Goal: Contribute content: Contribute content

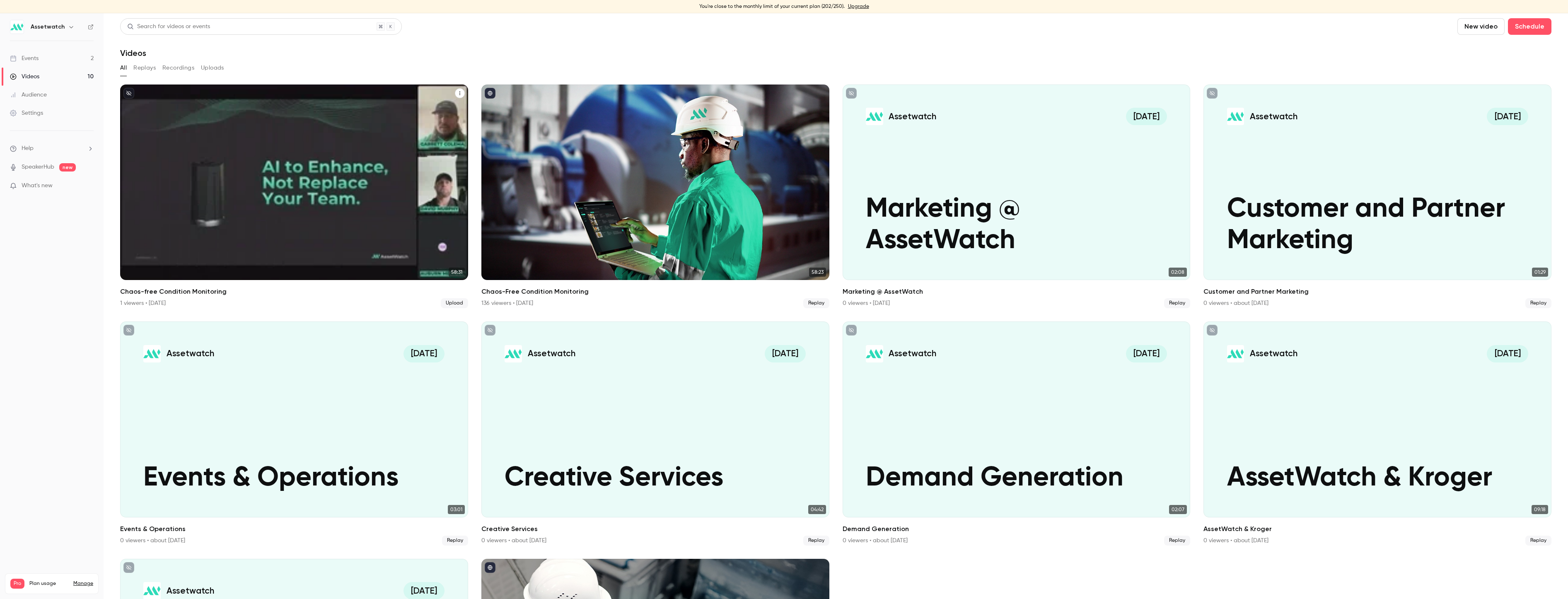
click at [307, 205] on div "Chaos-free Condition Monitoring" at bounding box center [294, 182] width 348 height 195
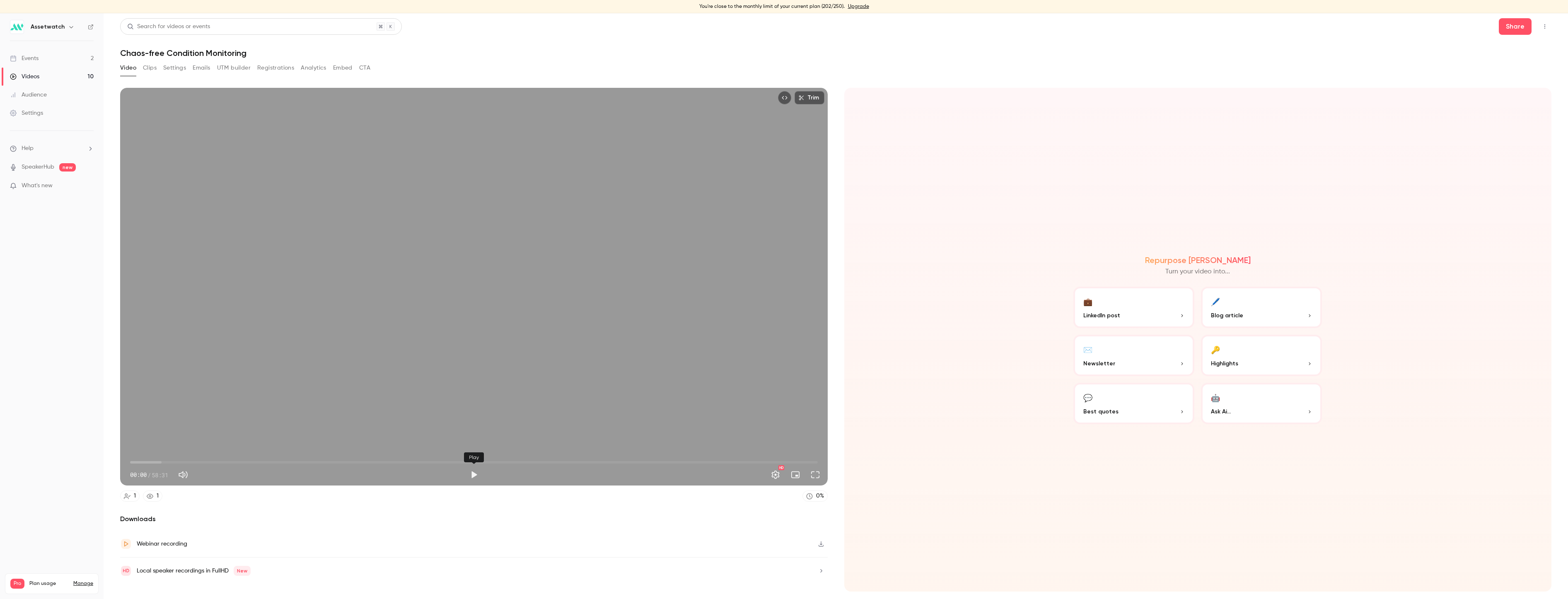
click at [473, 474] on button "Play" at bounding box center [474, 474] width 16 height 16
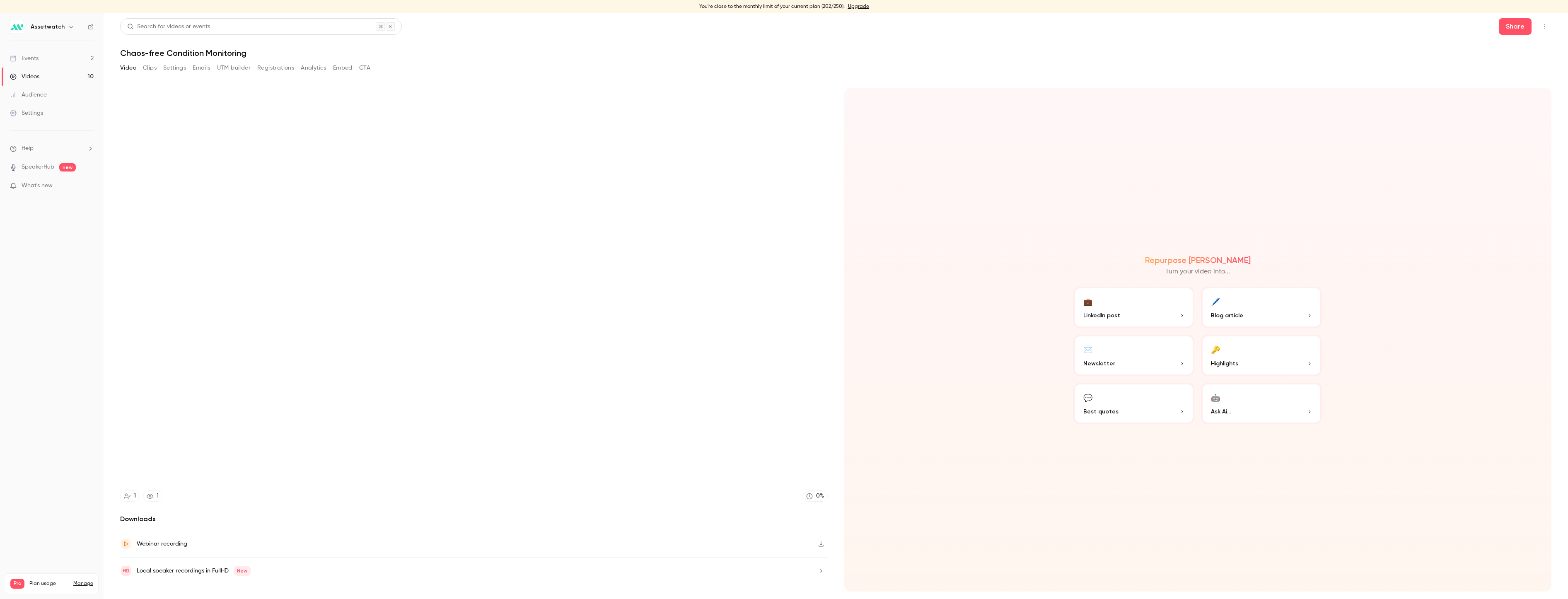
type input "***"
click at [151, 71] on button "Clips" at bounding box center [150, 68] width 14 height 13
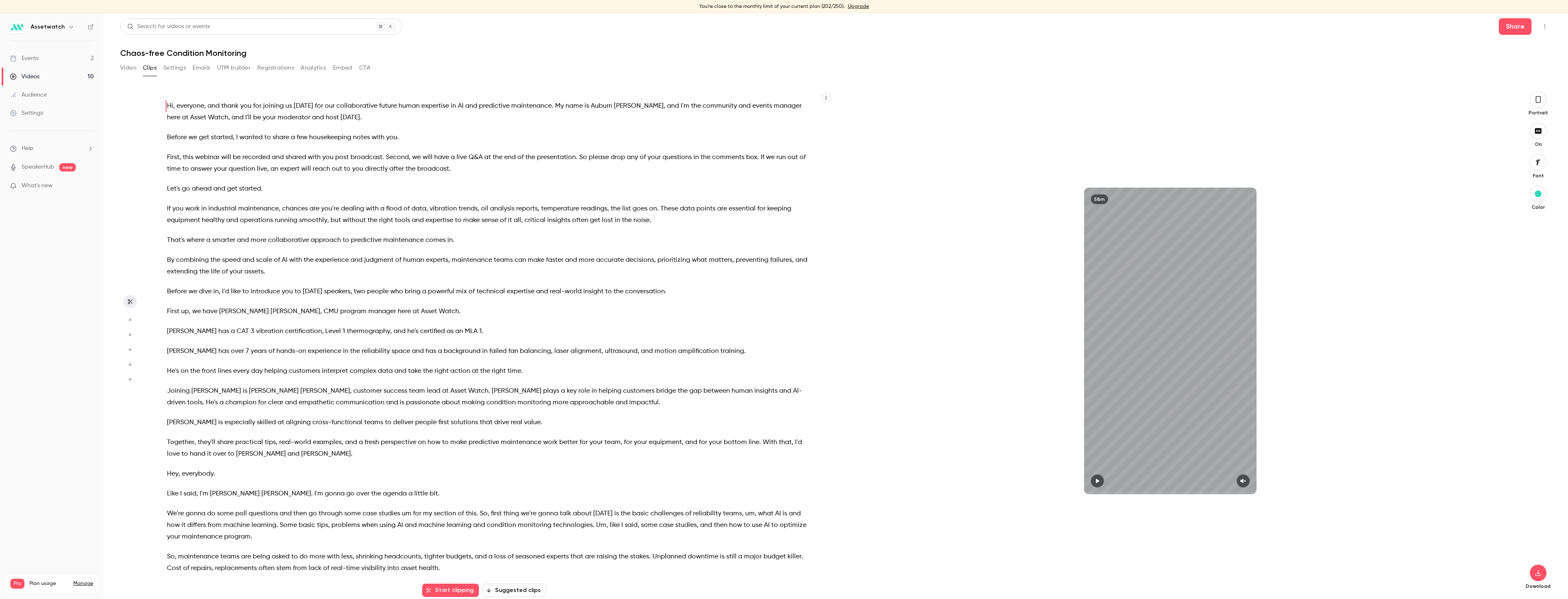
click at [129, 321] on icon "button" at bounding box center [129, 319] width 7 height 6
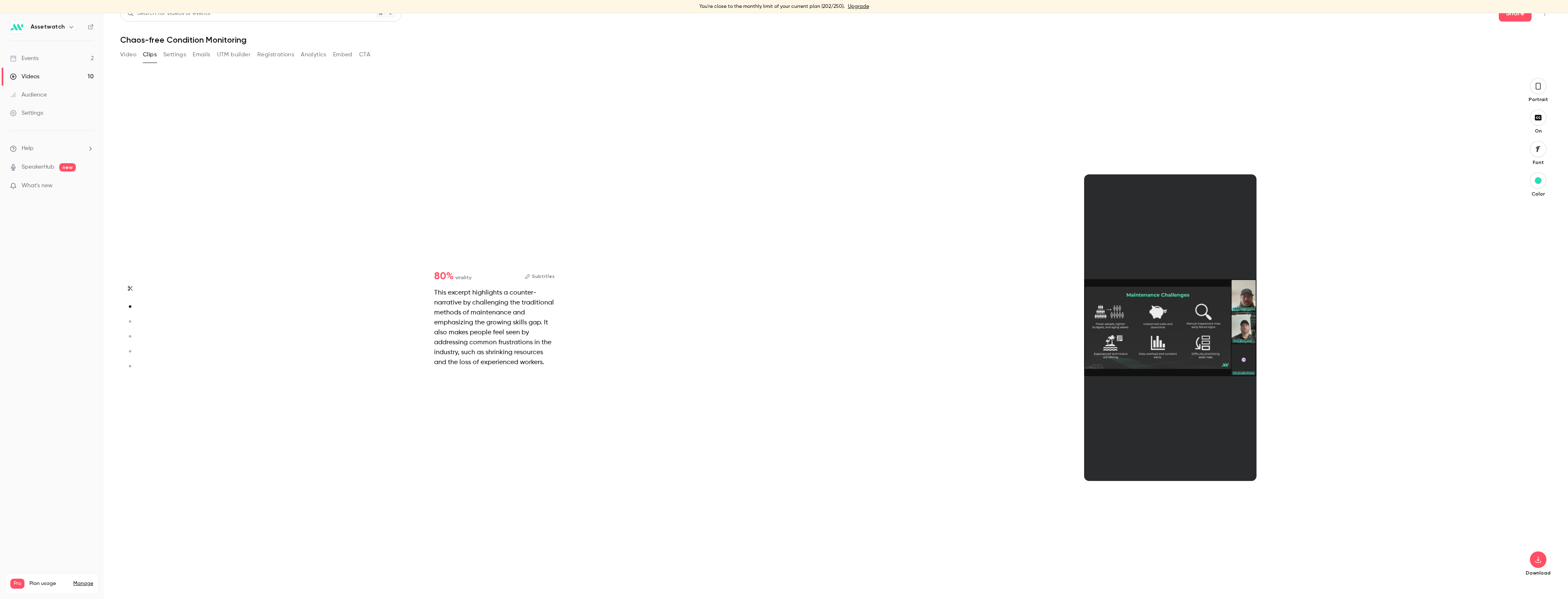
scroll to position [506, 0]
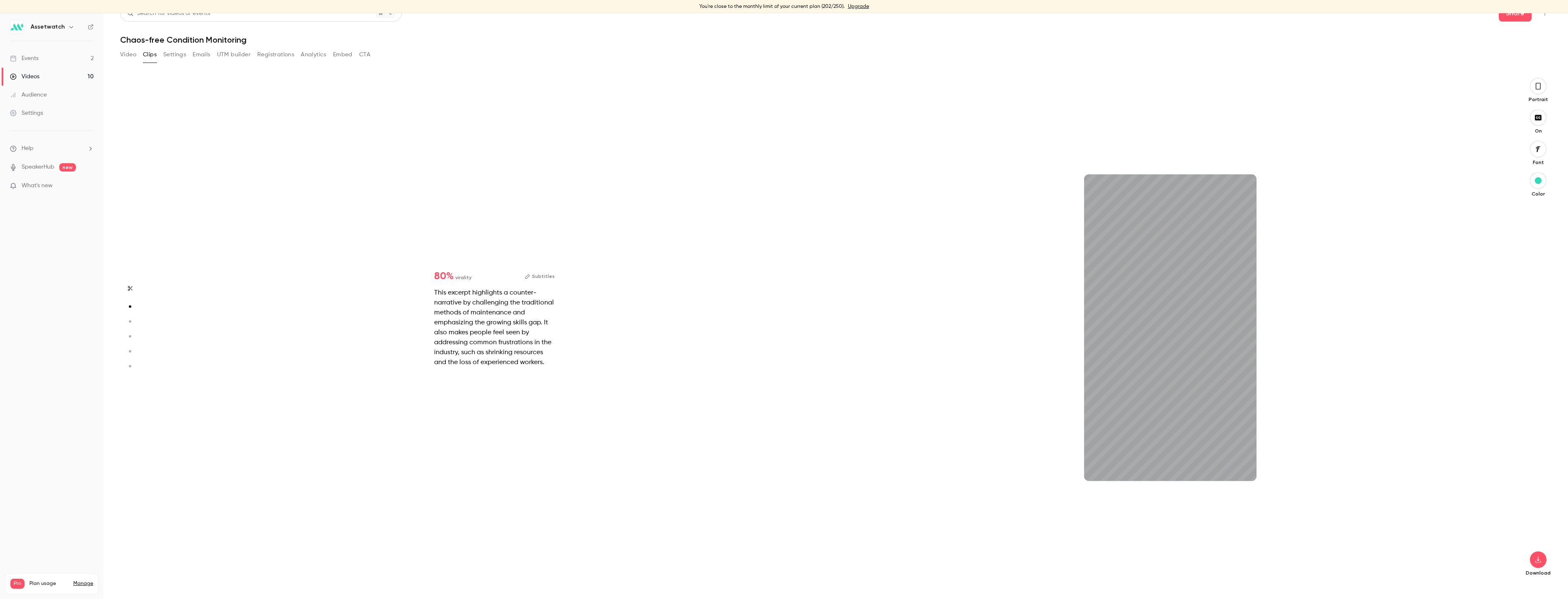
click at [129, 321] on icon "button" at bounding box center [129, 321] width 7 height 6
type input "*"
click at [541, 282] on button "Subtitles" at bounding box center [540, 281] width 30 height 10
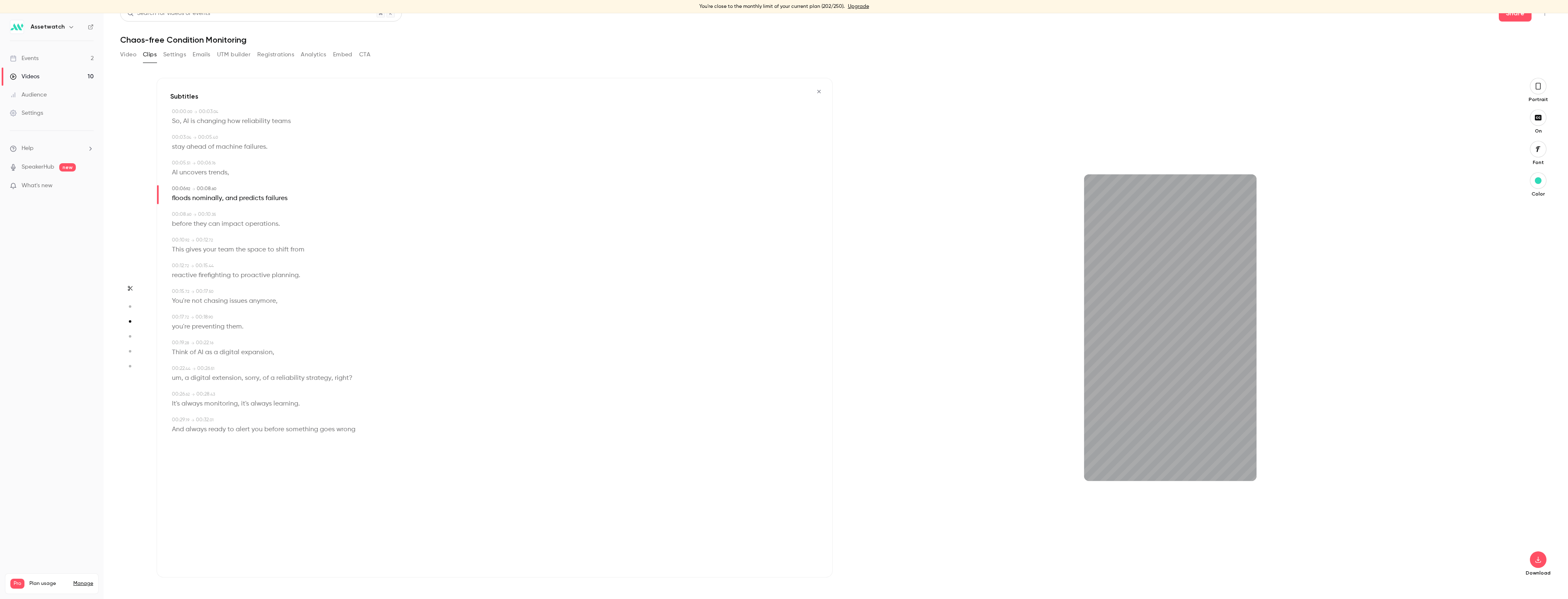
click at [185, 200] on span "floods" at bounding box center [181, 199] width 18 height 12
type input "***"
click at [181, 216] on button "Edit" at bounding box center [178, 214] width 28 height 13
type input "*"
type input "*****"
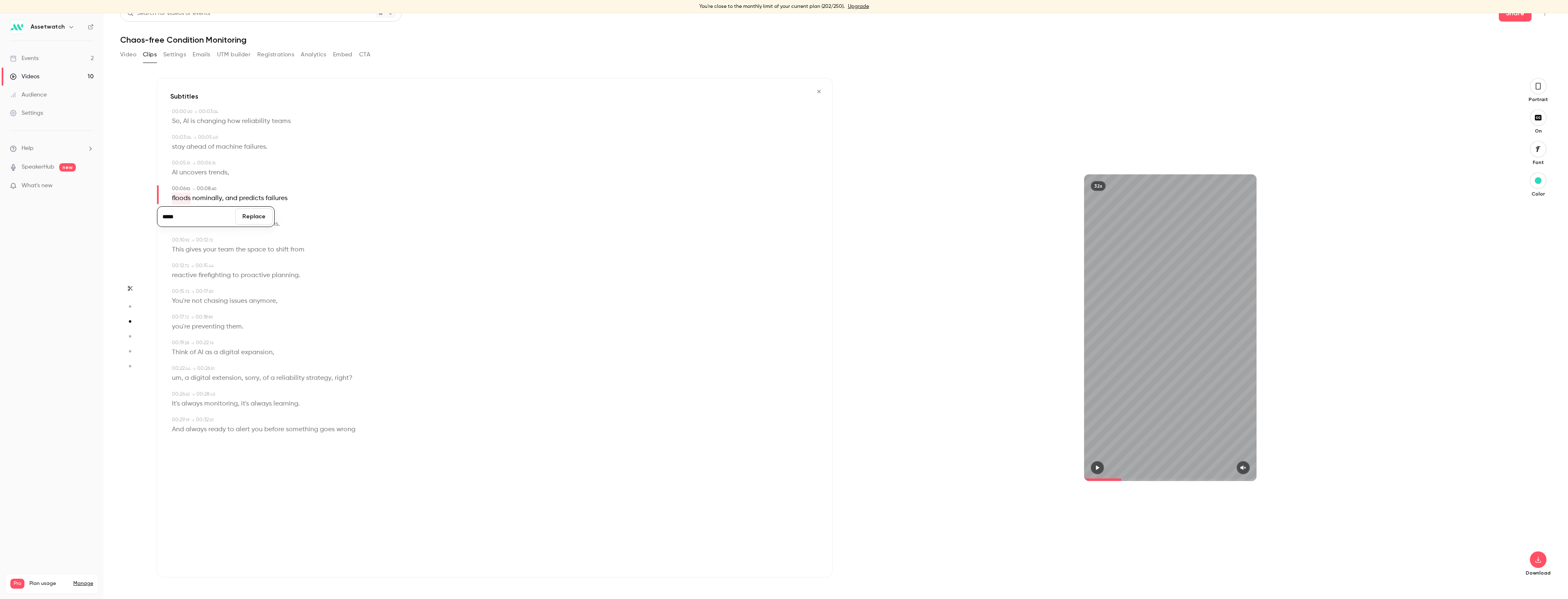
click at [203, 197] on span "nominally" at bounding box center [206, 199] width 30 height 12
click at [203, 216] on button "Edit" at bounding box center [204, 214] width 28 height 13
type input "*********"
click at [259, 212] on button "Replace" at bounding box center [254, 216] width 38 height 16
click at [176, 198] on span "floods" at bounding box center [181, 199] width 18 height 12
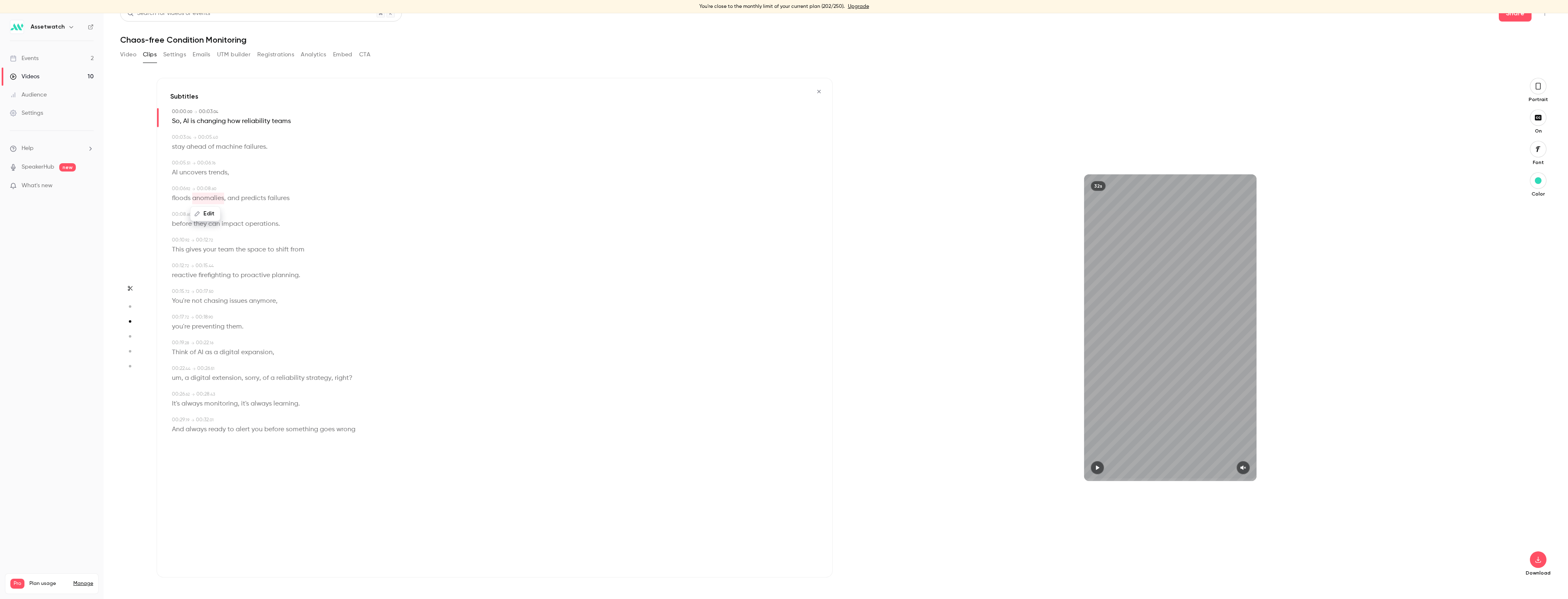
type input "***"
click at [181, 212] on button "Edit" at bounding box center [178, 214] width 28 height 13
type input "*****"
click at [265, 212] on button "Replace" at bounding box center [254, 216] width 38 height 16
click at [441, 210] on div "Subtitles 00:00 . 00 → 00:03 . 04 So , AI is changing how reliability teams 00:…" at bounding box center [494, 327] width 676 height 499
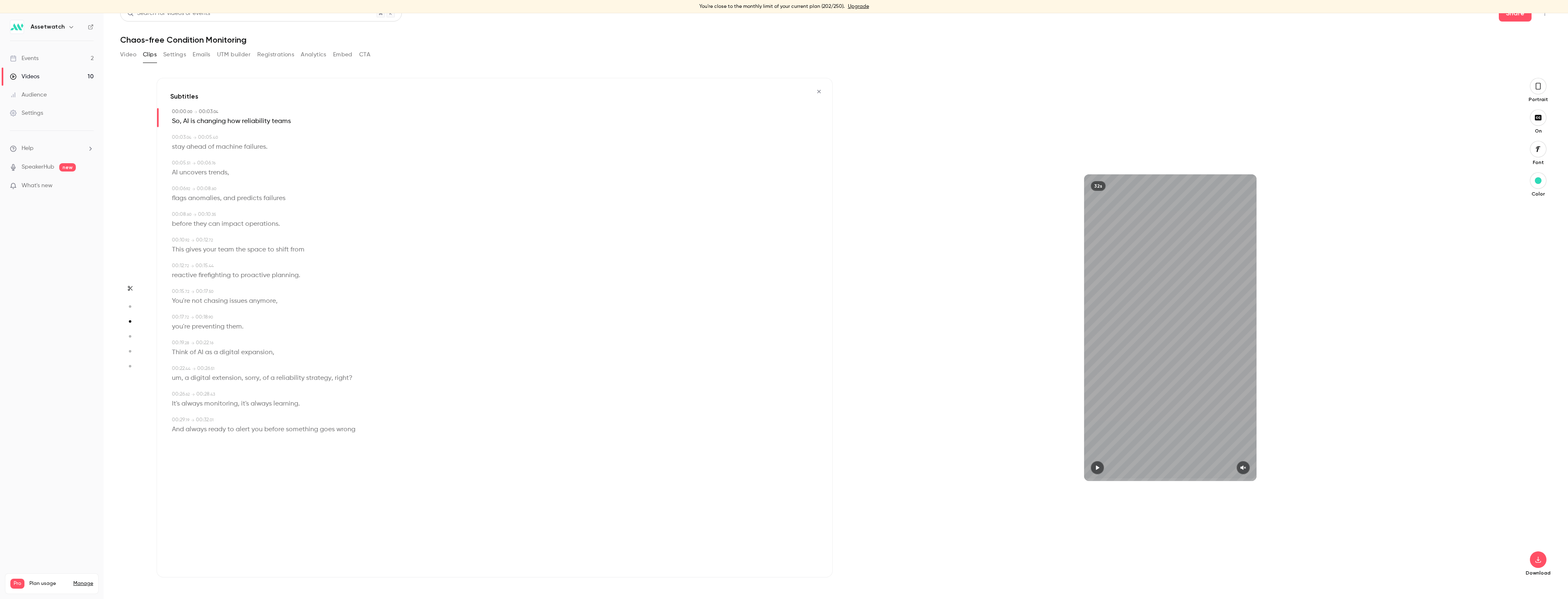
click at [1096, 467] on icon "button" at bounding box center [1098, 468] width 3 height 5
click at [1241, 468] on icon "button" at bounding box center [1243, 468] width 7 height 6
click at [1094, 466] on icon "button" at bounding box center [1097, 468] width 7 height 6
click at [1533, 559] on icon "button" at bounding box center [1538, 559] width 10 height 7
click at [1092, 462] on button "button" at bounding box center [1097, 468] width 13 height 13
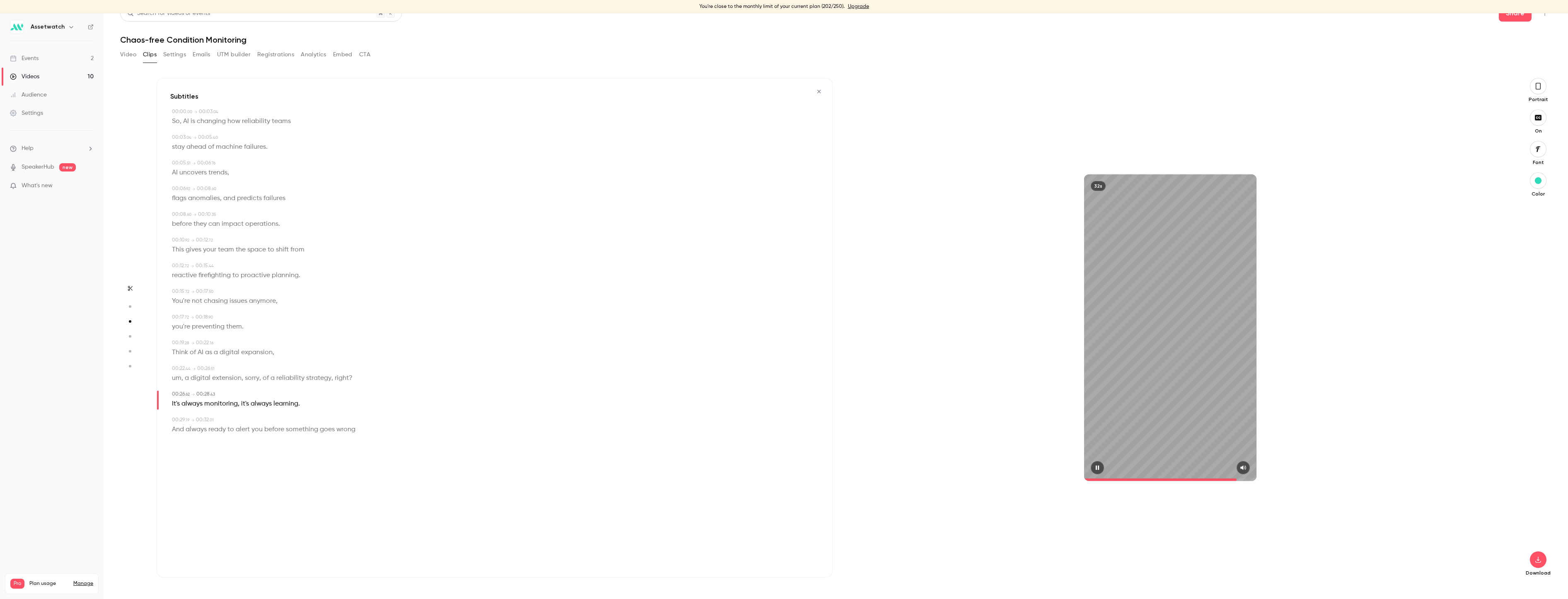
click at [1094, 467] on icon "button" at bounding box center [1097, 468] width 7 height 6
click at [1535, 84] on icon "button" at bounding box center [1538, 86] width 7 height 9
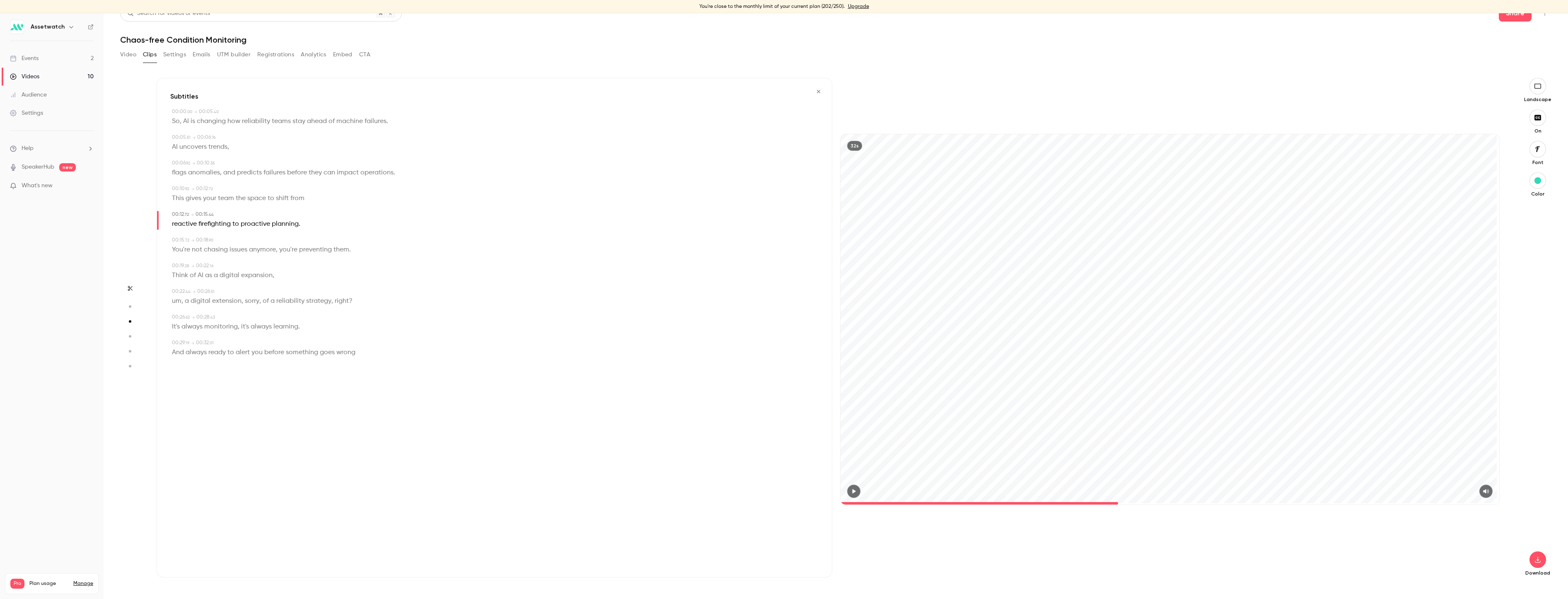
click at [1115, 503] on span at bounding box center [1170, 503] width 659 height 13
click at [1062, 504] on div "32s" at bounding box center [1170, 327] width 675 height 499
click at [1062, 504] on span at bounding box center [953, 503] width 226 height 3
click at [1034, 503] on span at bounding box center [939, 503] width 198 height 3
click at [1529, 557] on button "button" at bounding box center [1537, 559] width 16 height 16
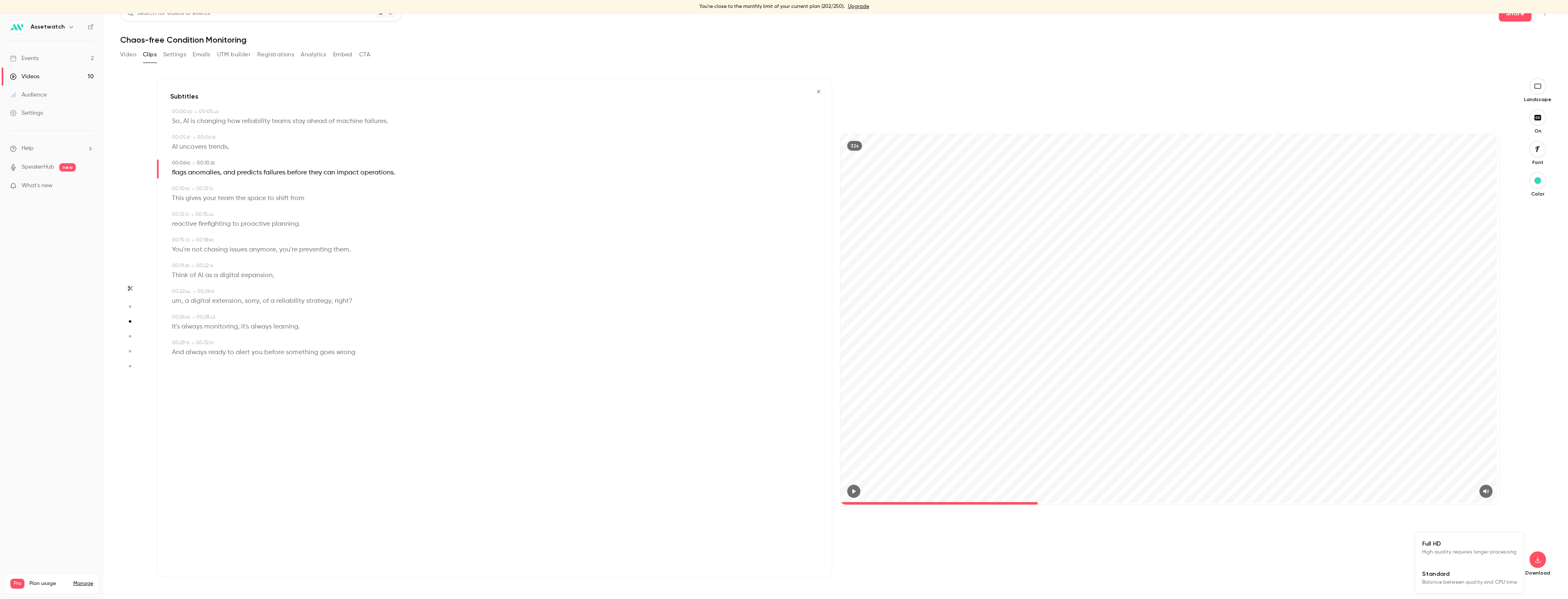
click at [1446, 548] on span "Full HD" at bounding box center [1470, 544] width 95 height 9
click at [710, 405] on div "Subtitles 00:00 . 00 → 00:05 . 40 So , AI is changing how reliability teams sta…" at bounding box center [494, 327] width 675 height 499
click at [852, 493] on icon "button" at bounding box center [854, 491] width 7 height 6
click at [977, 32] on header "Search for videos or events Share Chaos-free Condition Monitoring" at bounding box center [836, 25] width 1431 height 40
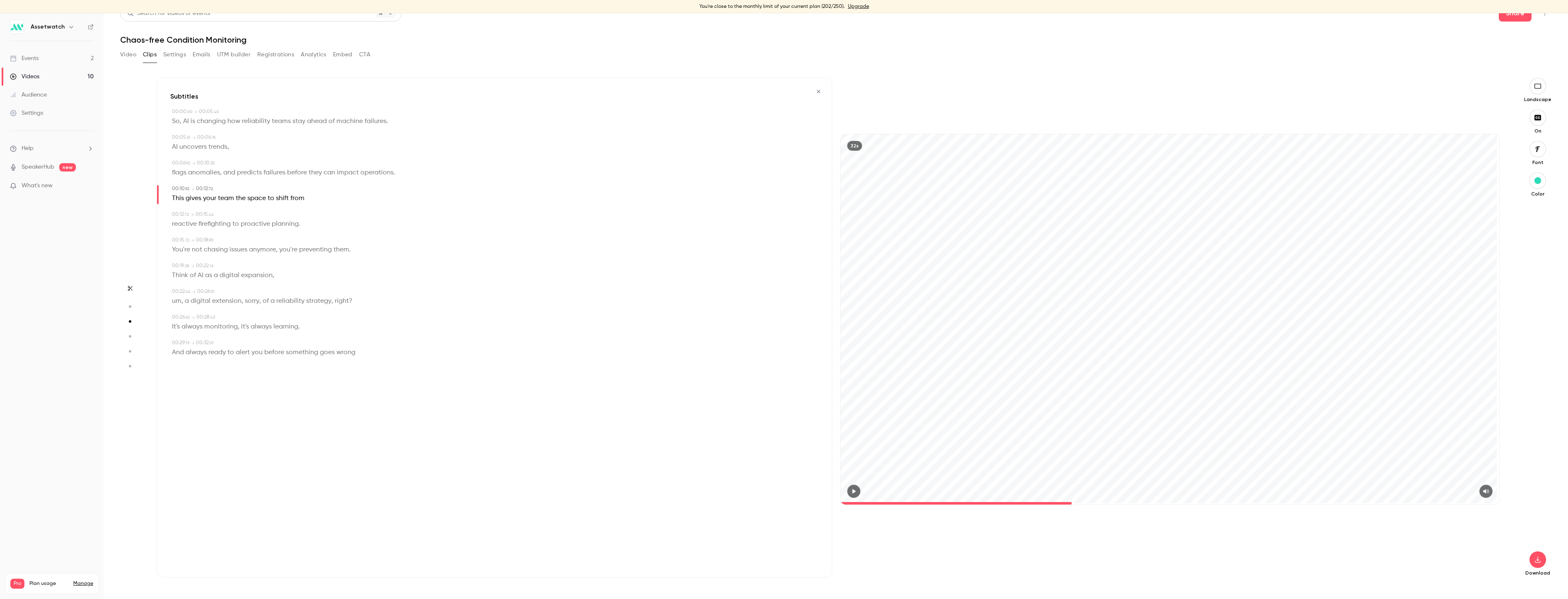
type input "****"
click at [32, 75] on div "Videos" at bounding box center [24, 77] width 30 height 9
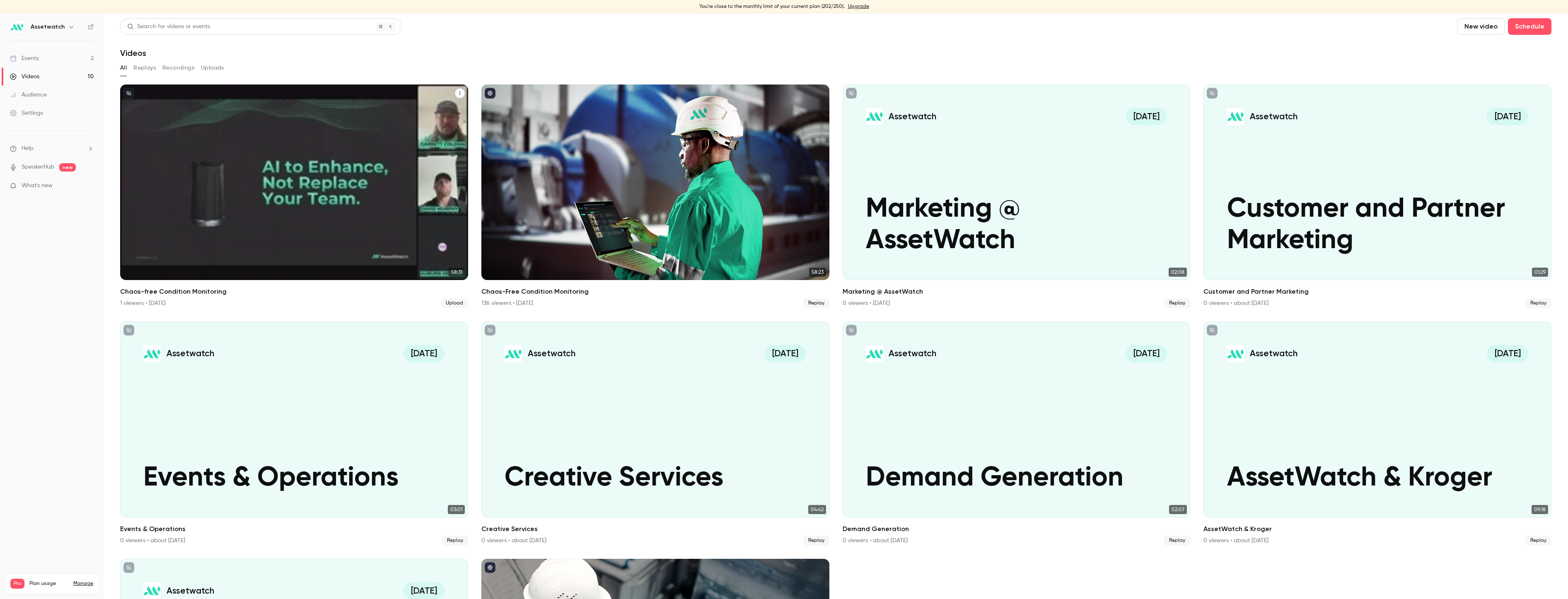
click at [248, 123] on div "Chaos-free Condition Monitoring" at bounding box center [294, 182] width 348 height 195
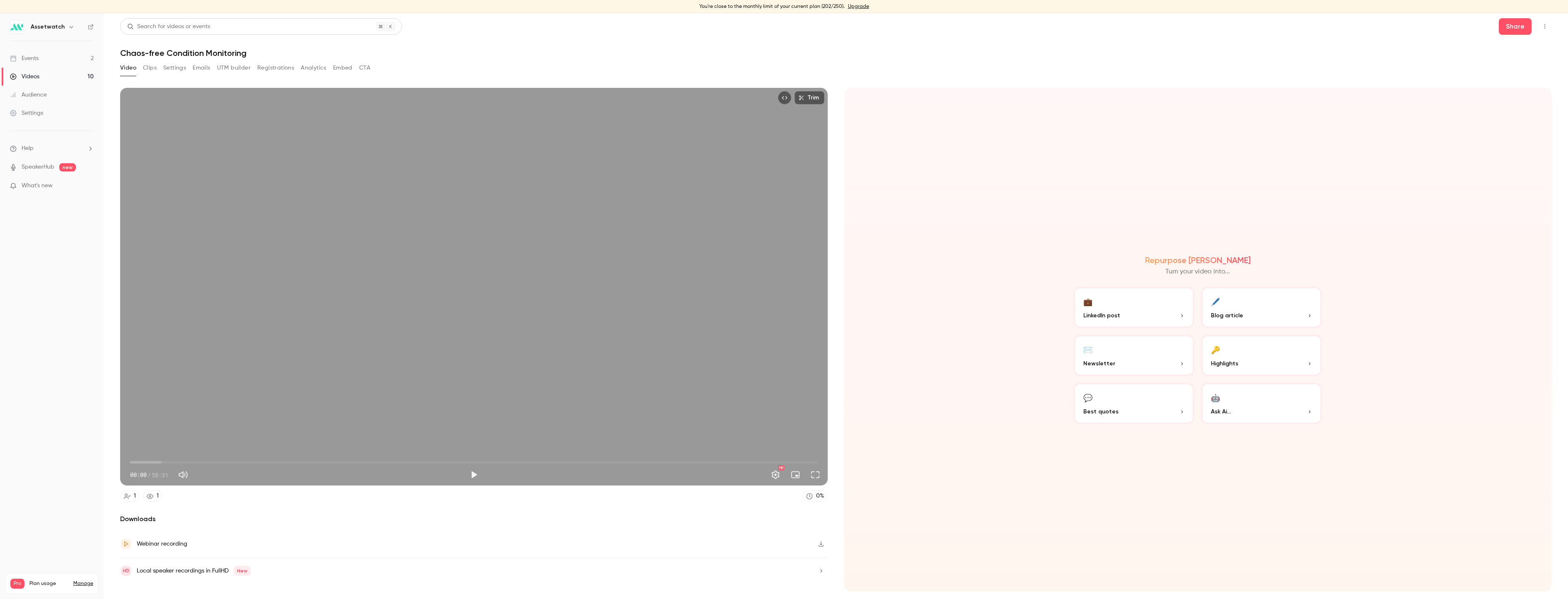
click at [159, 65] on div "Video Clips Settings Emails UTM builder Registrations Analytics Embed CTA" at bounding box center [245, 68] width 250 height 13
click at [154, 69] on button "Clips" at bounding box center [150, 68] width 14 height 13
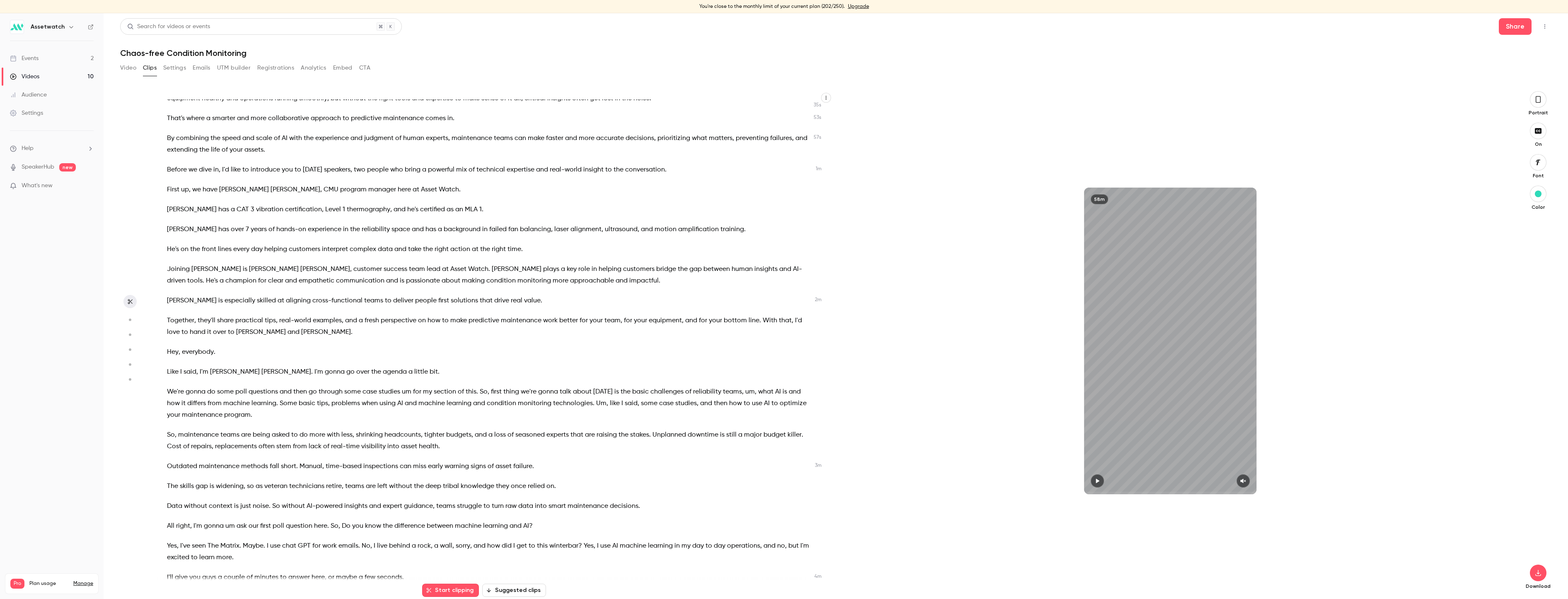
scroll to position [124, 0]
click at [132, 319] on icon "button" at bounding box center [129, 319] width 7 height 6
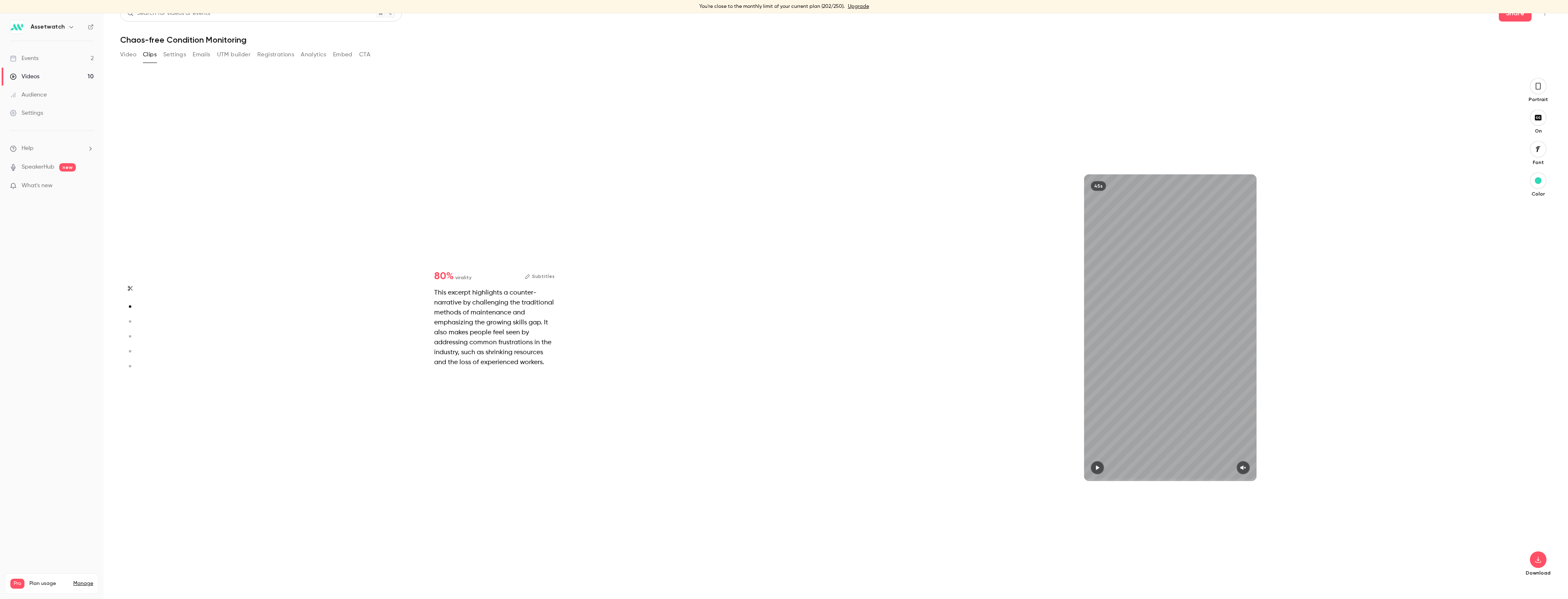
scroll to position [506, 0]
click at [132, 319] on icon "button" at bounding box center [129, 321] width 7 height 6
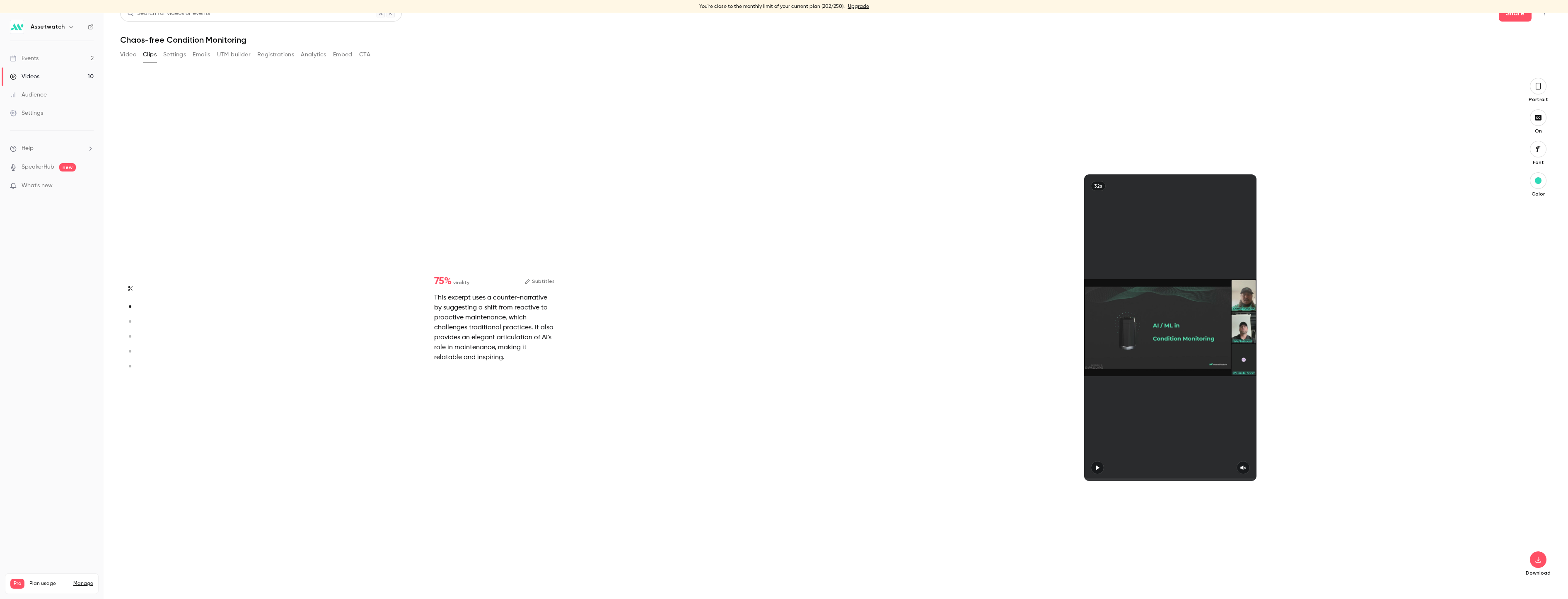
type input "*"
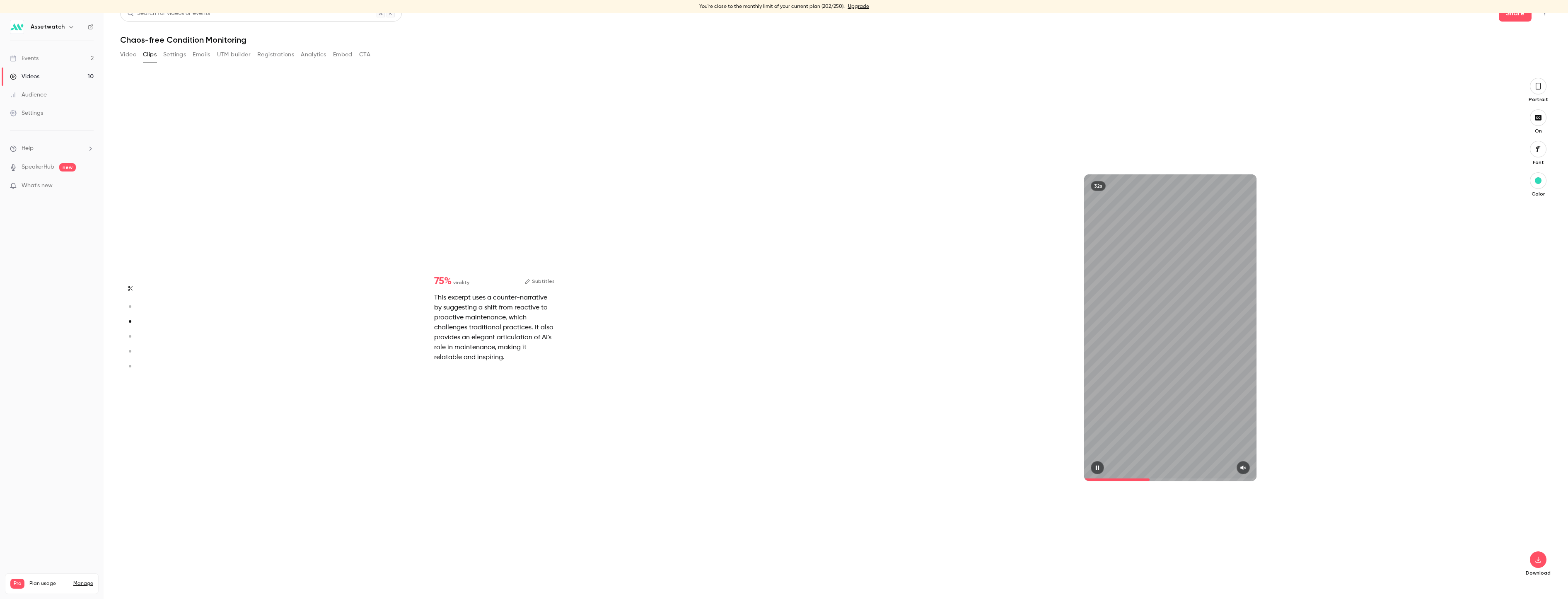
click at [1110, 476] on span at bounding box center [1170, 480] width 172 height 13
type input "****"
click at [131, 55] on button "Video" at bounding box center [128, 55] width 16 height 13
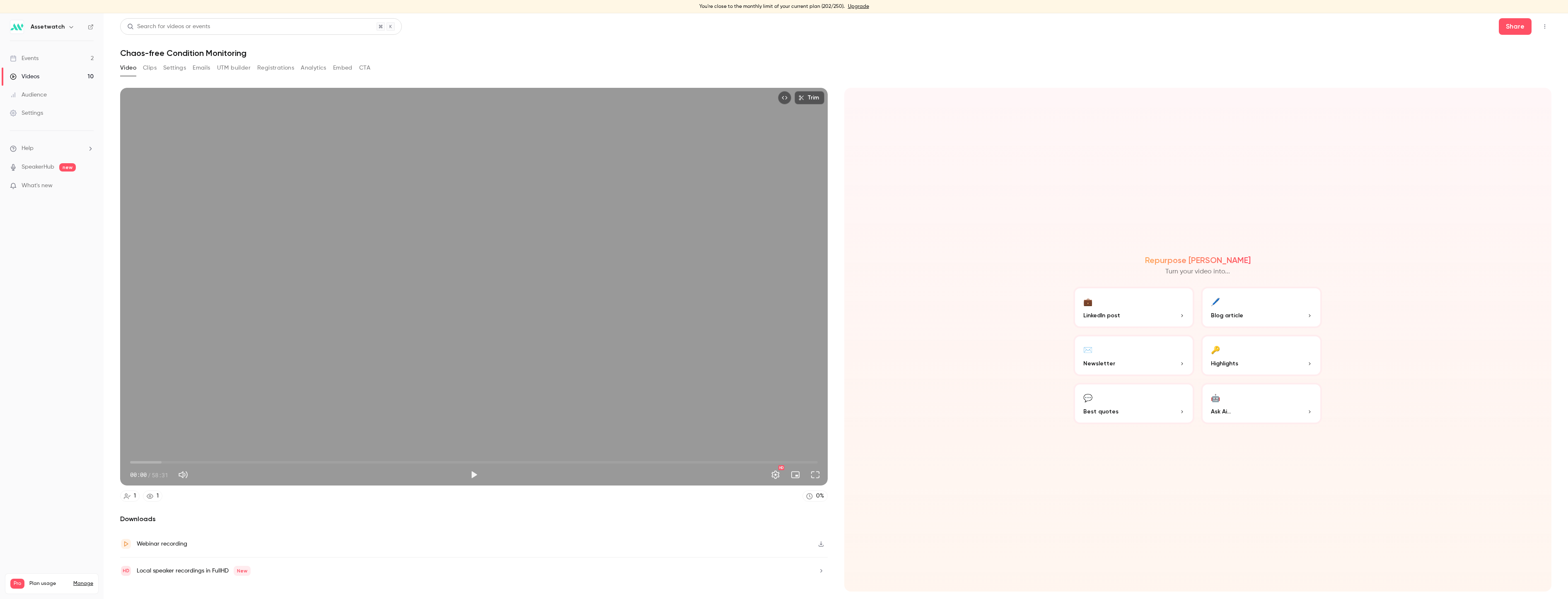
click at [35, 77] on div "Videos" at bounding box center [24, 77] width 30 height 9
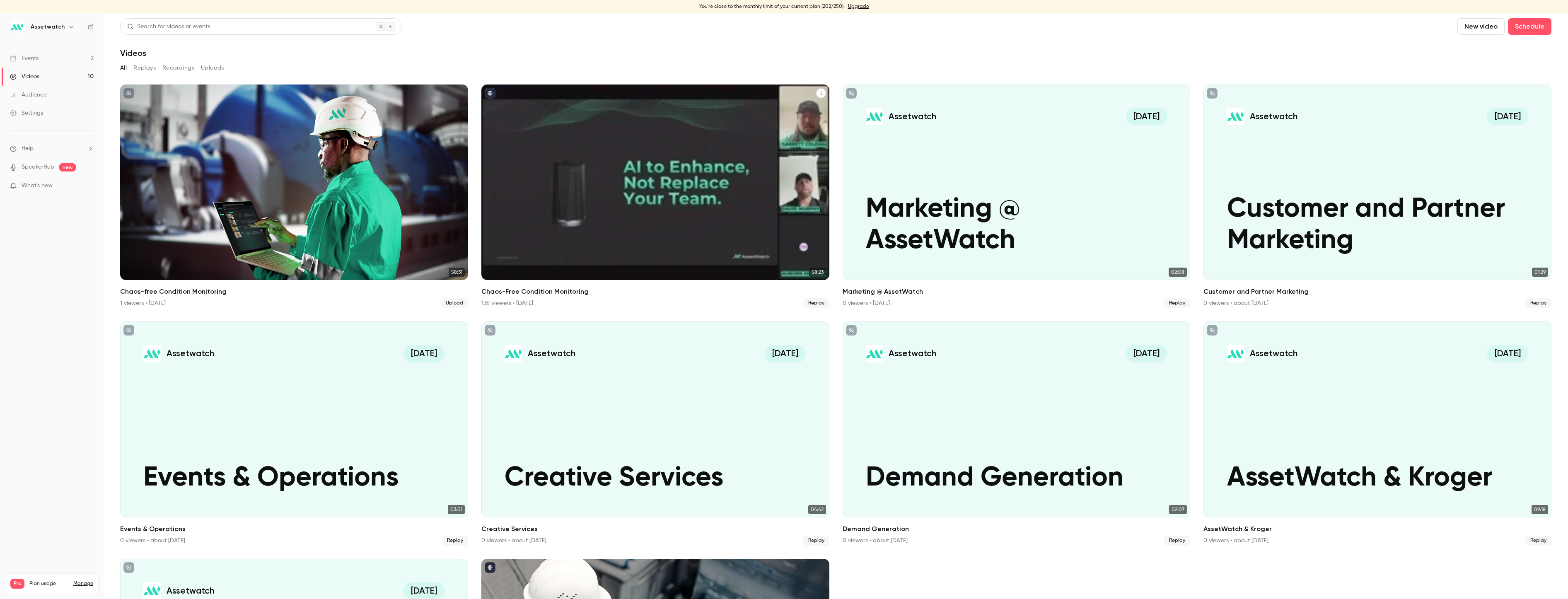
click at [630, 137] on div "Chaos-Free Condition Monitoring" at bounding box center [655, 182] width 348 height 195
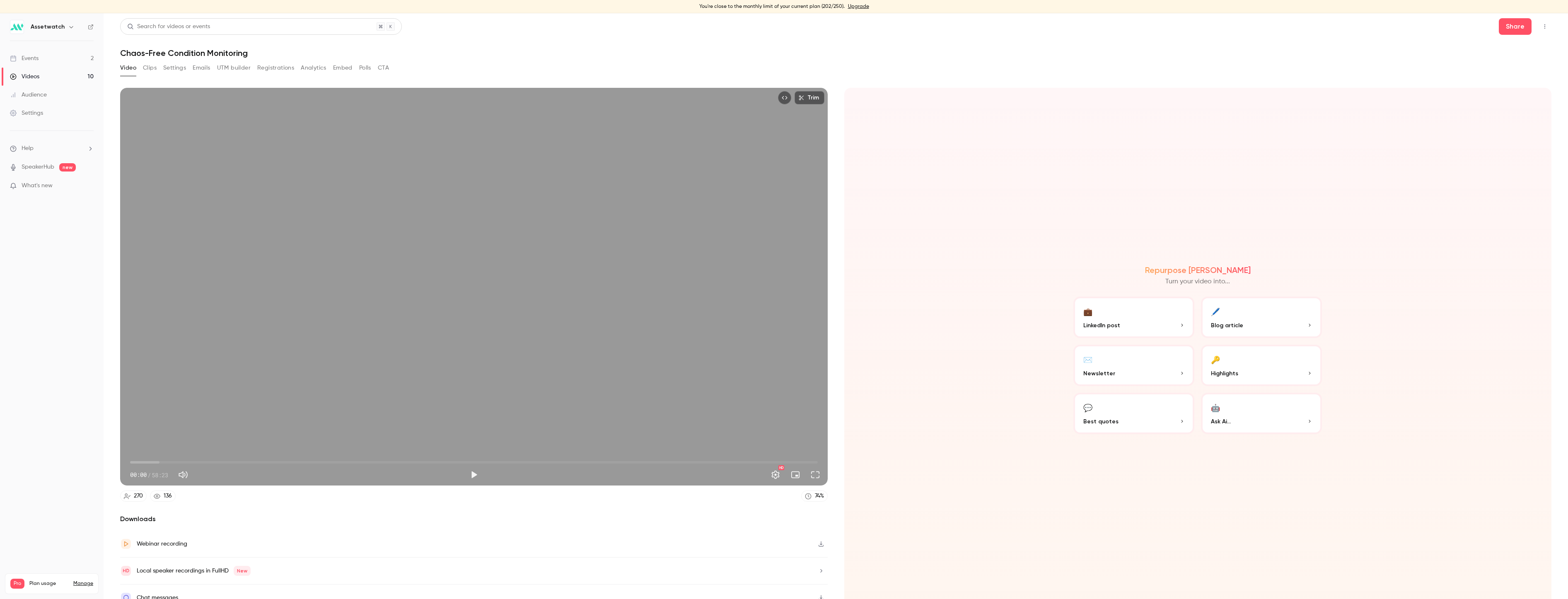
click at [149, 66] on button "Clips" at bounding box center [150, 68] width 14 height 13
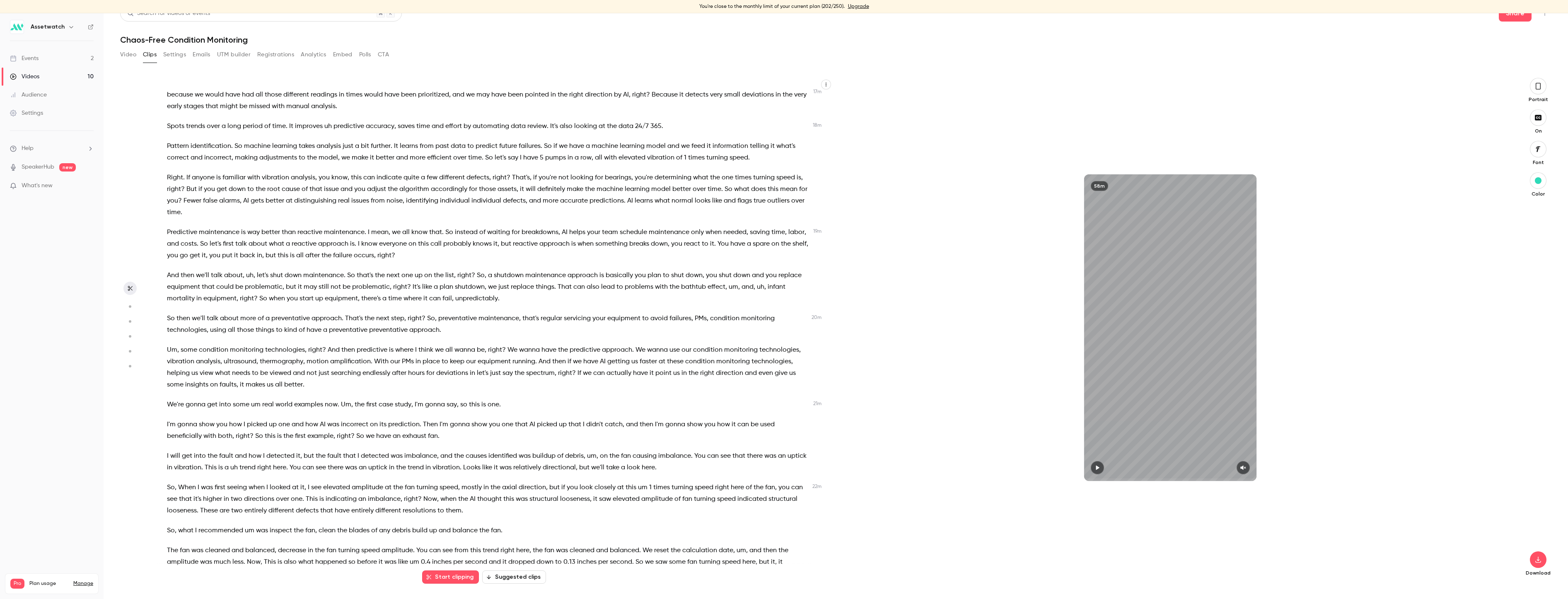
scroll to position [1988, 0]
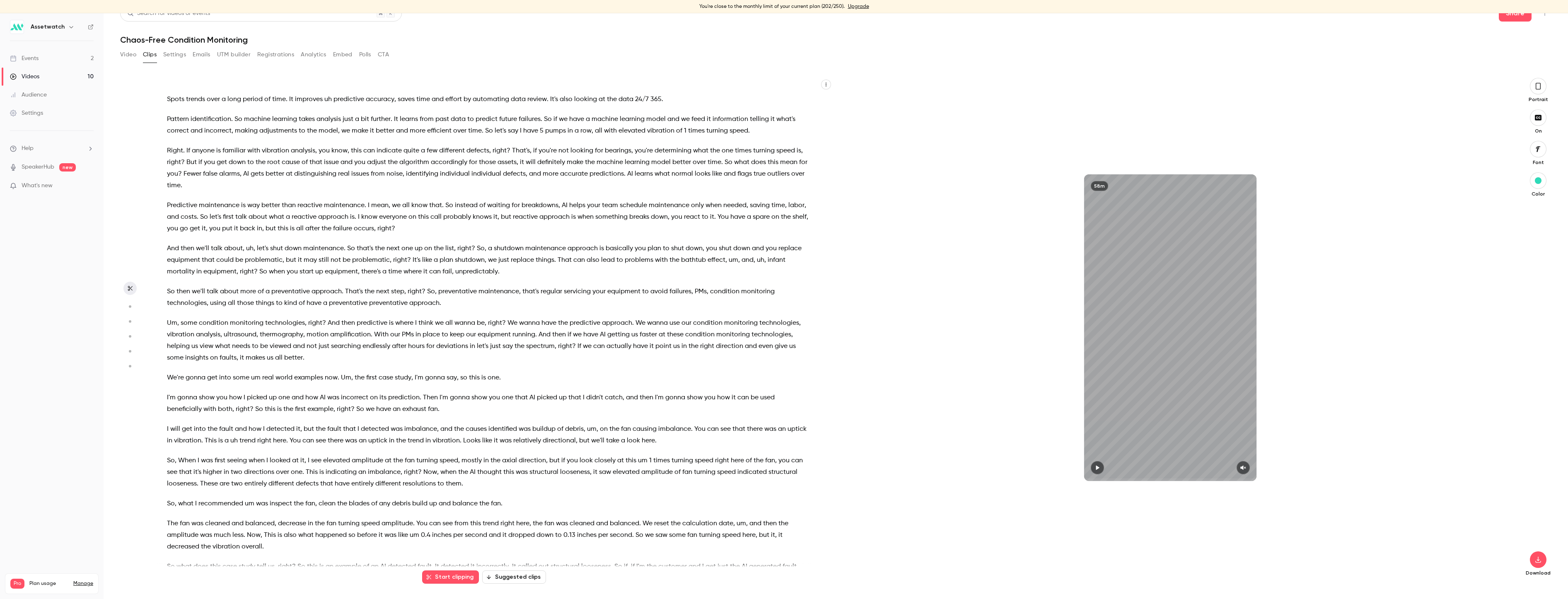
click at [127, 307] on icon "button" at bounding box center [129, 306] width 7 height 6
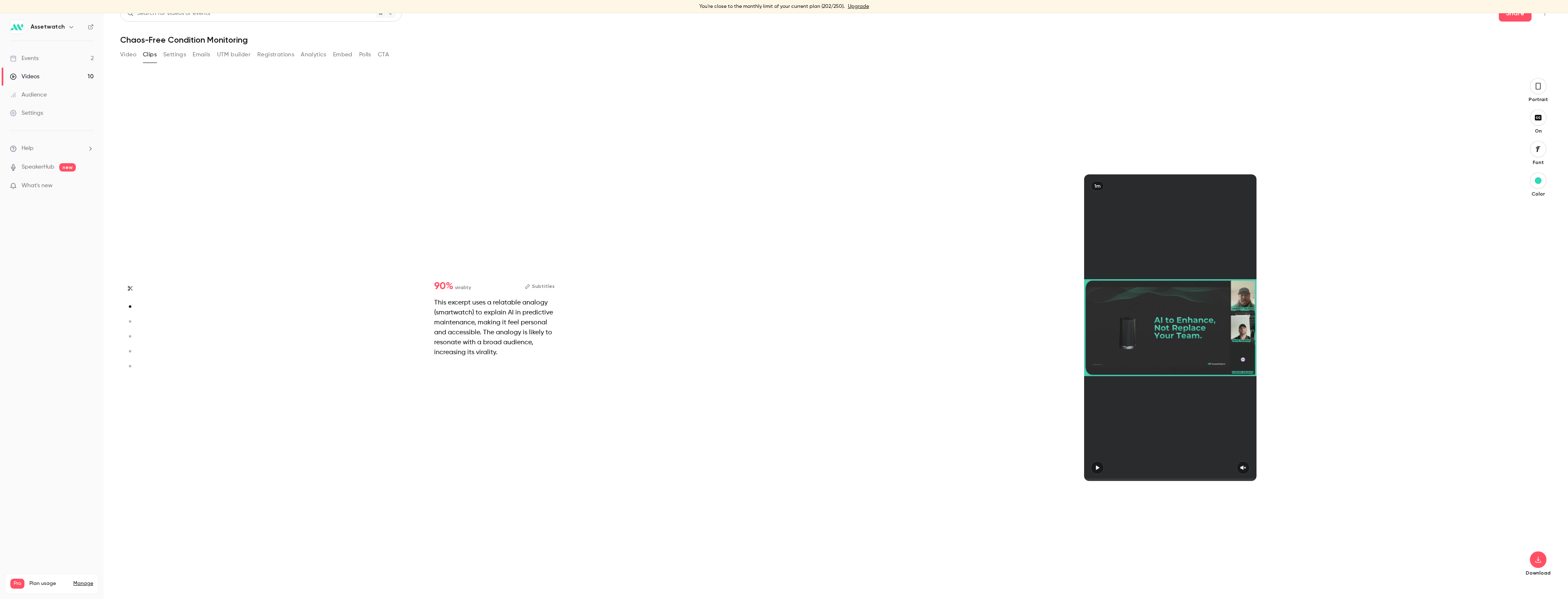
scroll to position [506, 0]
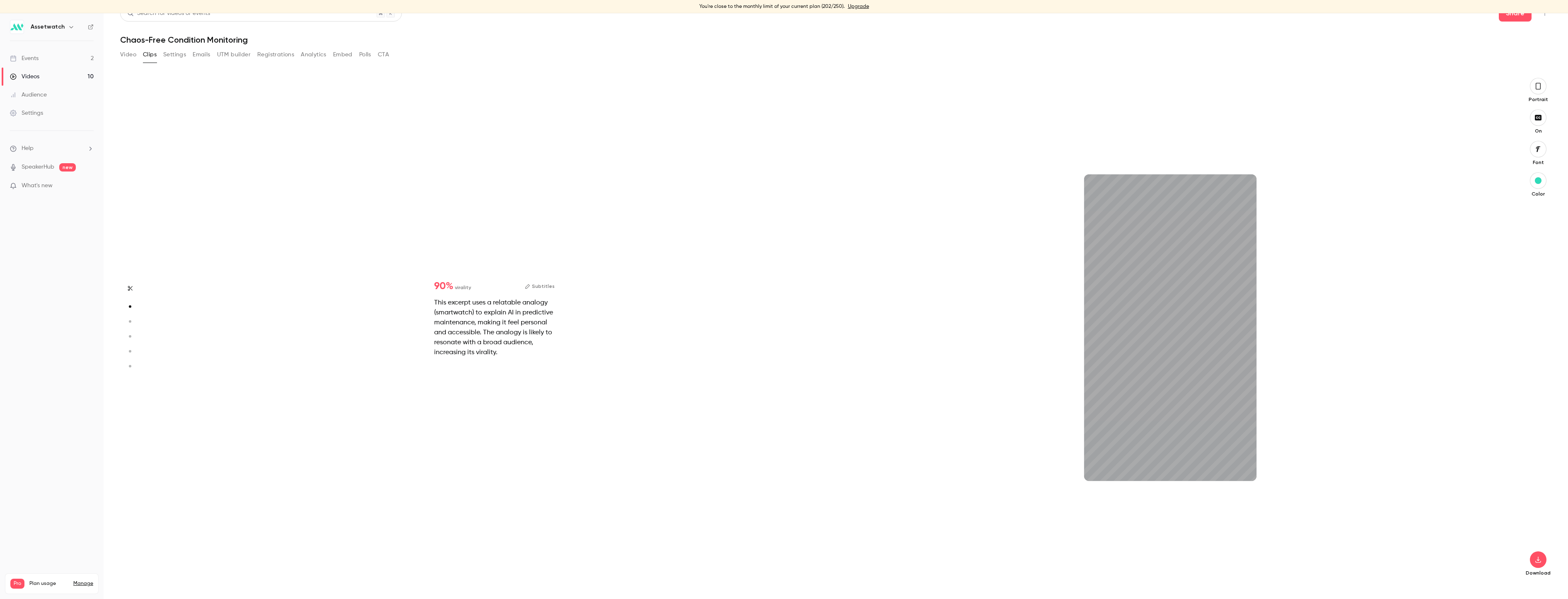
click at [129, 323] on icon "button" at bounding box center [129, 321] width 7 height 6
type input "*"
click at [129, 334] on icon "button" at bounding box center [129, 336] width 7 height 6
type input "*"
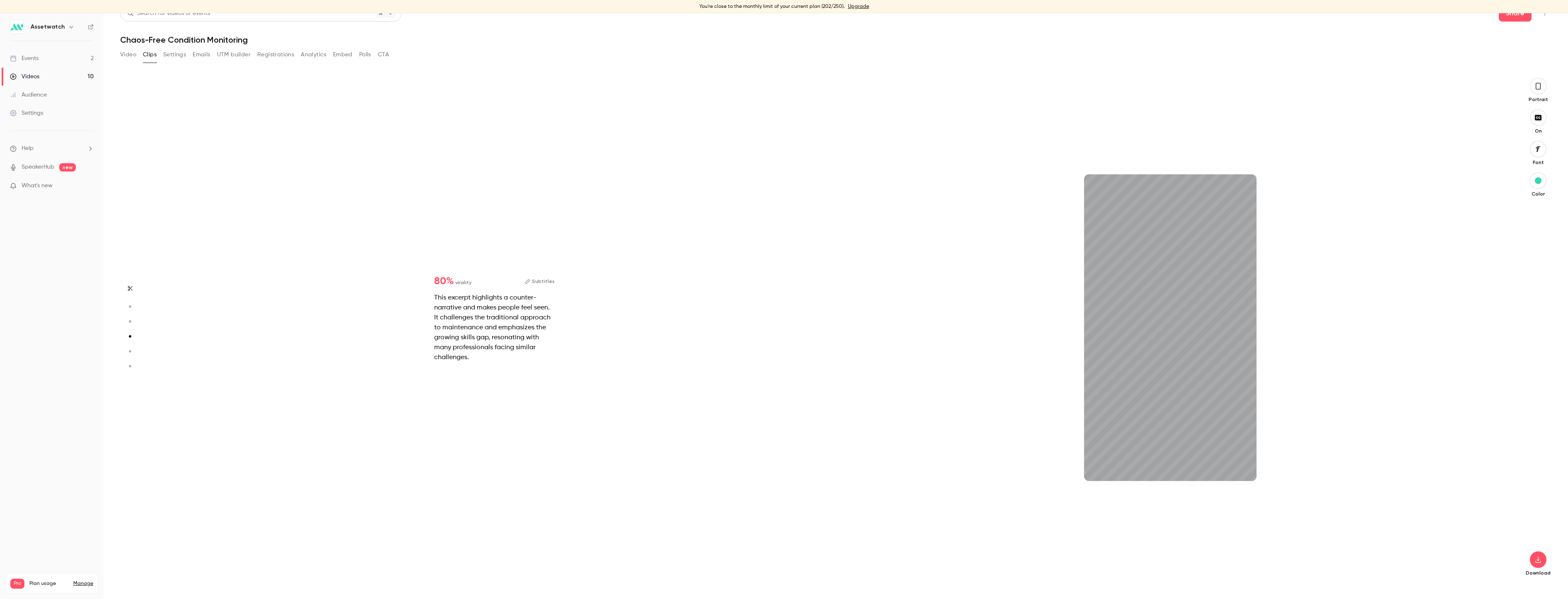
scroll to position [1519, 0]
click at [129, 352] on icon "button" at bounding box center [129, 351] width 7 height 6
type input "*"
click at [541, 292] on button "Subtitles" at bounding box center [540, 291] width 30 height 10
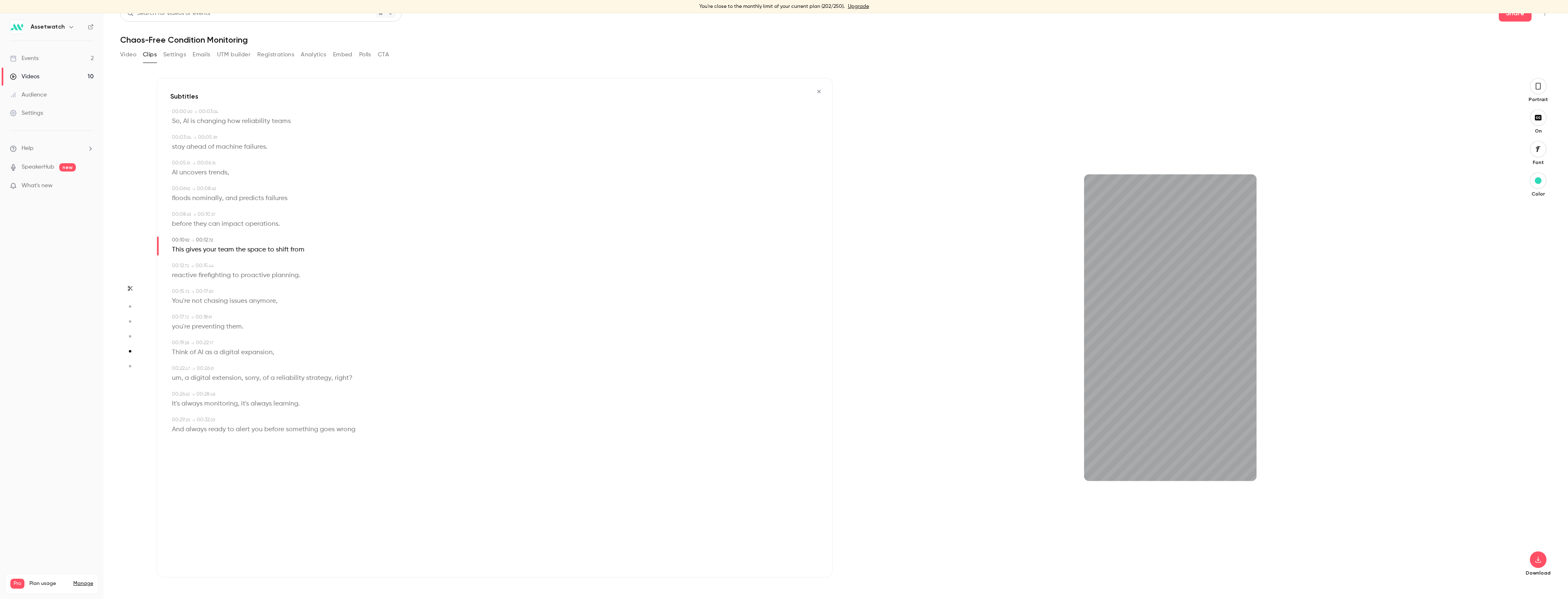
click at [185, 202] on span "floods" at bounding box center [181, 199] width 18 height 12
type input "***"
click at [175, 216] on button "Edit" at bounding box center [178, 214] width 28 height 13
type input "*****"
click at [243, 217] on button "Replace" at bounding box center [254, 216] width 38 height 16
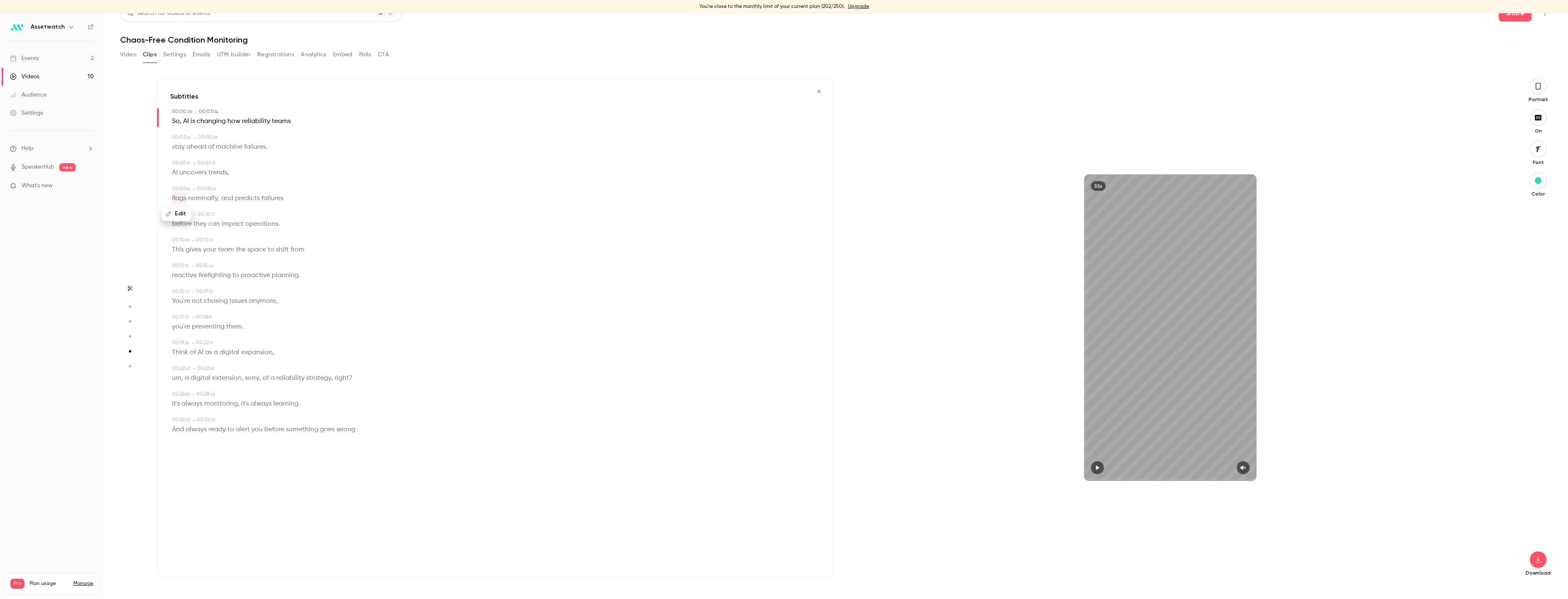
drag, startPoint x: 216, startPoint y: 206, endPoint x: 208, endPoint y: 197, distance: 12.0
click at [208, 197] on span "nominally" at bounding box center [203, 199] width 30 height 12
type input "***"
click at [202, 218] on button "Edit" at bounding box center [200, 214] width 28 height 13
type input "*********"
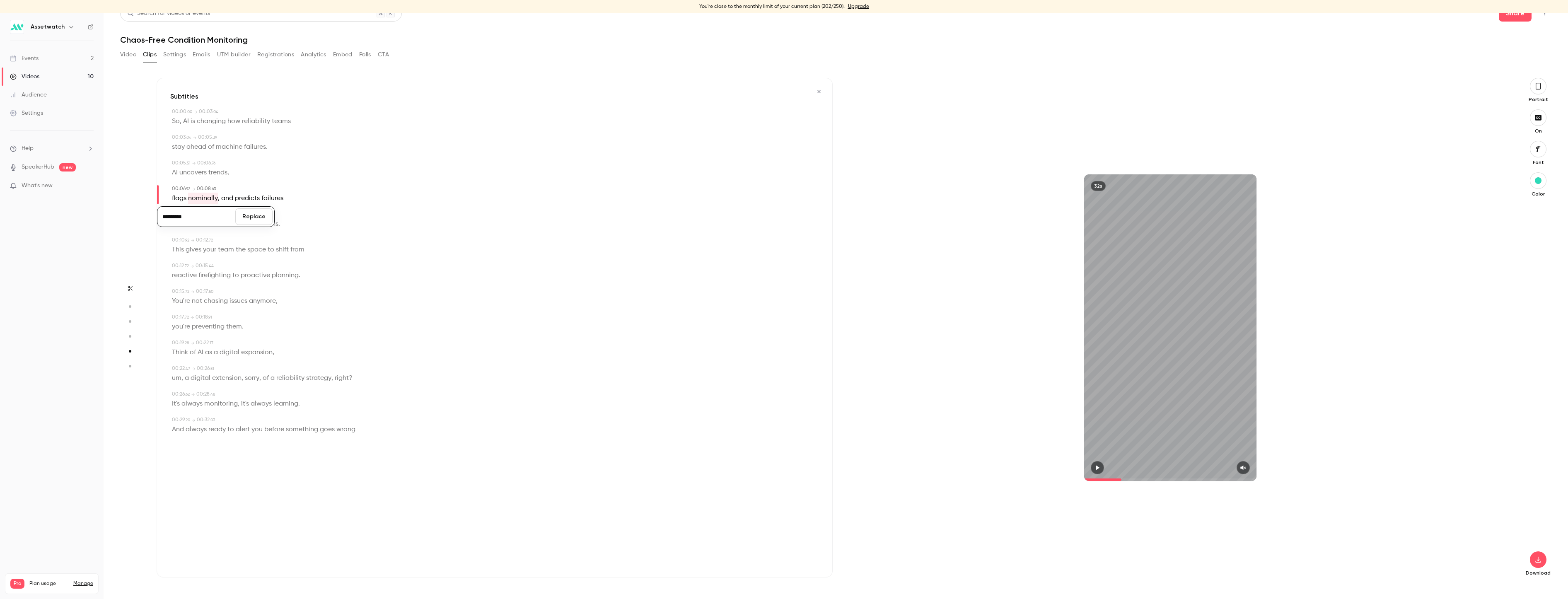
click at [250, 218] on button "Replace" at bounding box center [254, 216] width 38 height 16
click at [450, 286] on div "Subtitles 00:00 . 00 → 00:03 . 04 So , AI is changing how reliability teams 00:…" at bounding box center [494, 327] width 676 height 499
click at [1090, 468] on button "button" at bounding box center [1097, 468] width 13 height 13
click at [1097, 469] on button "button" at bounding box center [1097, 468] width 13 height 13
type input "****"
